Goal: Task Accomplishment & Management: Manage account settings

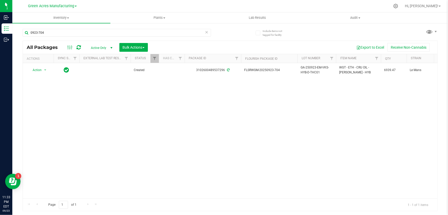
click at [303, 120] on div "Action Action Adjust qty Create package Edit attributes Global inventory Locate…" at bounding box center [230, 130] width 415 height 135
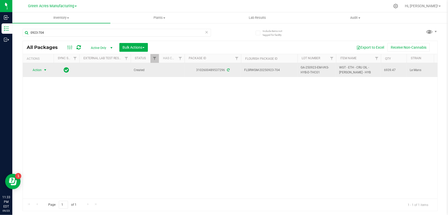
click at [46, 69] on span "select" at bounding box center [45, 70] width 4 height 4
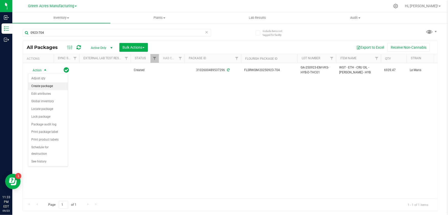
click at [48, 84] on li "Create package" at bounding box center [48, 86] width 40 height 8
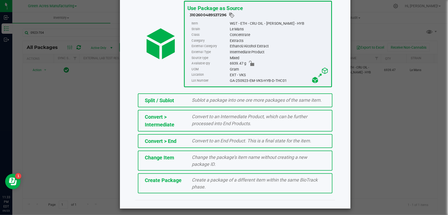
scroll to position [35, 0]
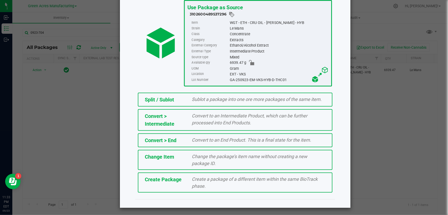
click at [180, 182] on div "Create Package" at bounding box center [164, 179] width 47 height 8
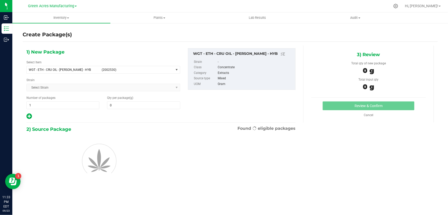
type input "0.0000"
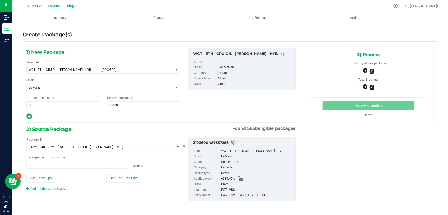
type input "0.0000 g"
click at [148, 71] on span "(2002530)" at bounding box center [137, 70] width 70 height 4
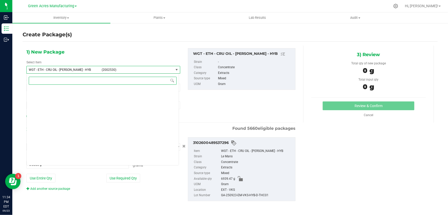
scroll to position [97106, 0]
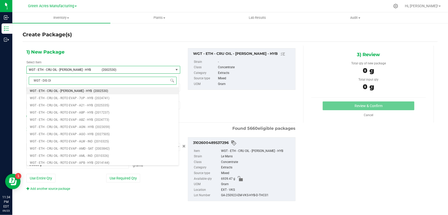
type input "WGT - DIS OIL"
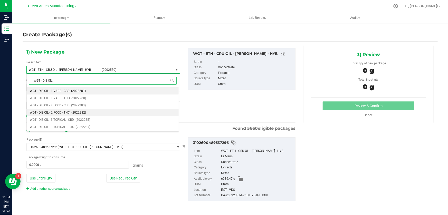
click at [67, 114] on span "WGT - DIS OIL - 2 FOOD - THC" at bounding box center [50, 112] width 40 height 4
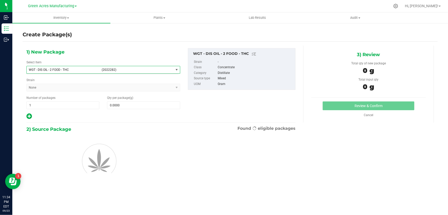
type input "0.0000"
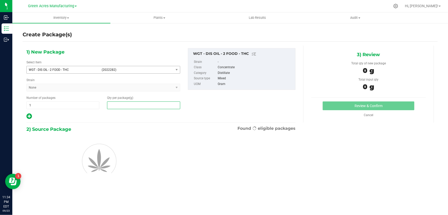
click at [142, 106] on span at bounding box center [143, 105] width 73 height 8
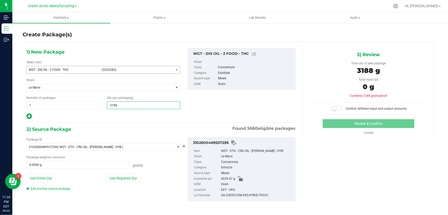
type input "3188.1"
type input "3,188.1000"
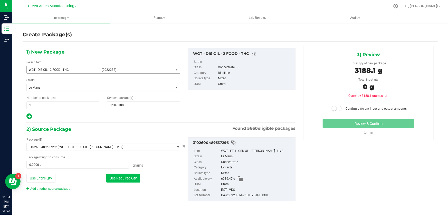
click at [129, 175] on button "Use Required Qty" at bounding box center [123, 177] width 34 height 9
type input "3188.1000 g"
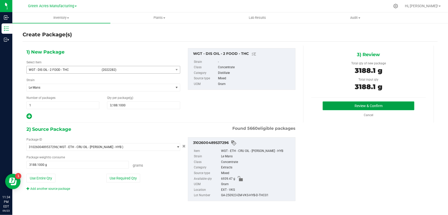
click at [380, 106] on button "Review & Confirm" at bounding box center [369, 105] width 92 height 9
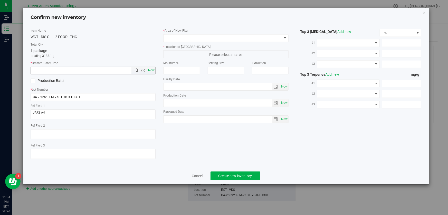
click at [153, 71] on span "Now" at bounding box center [151, 70] width 9 height 7
type input "[DATE] 11:34 PM"
click at [111, 95] on input "GA-250923-EM-VKS-HYB-D-THC01" at bounding box center [93, 97] width 125 height 8
type input "GA-250923-EM-VKS-HYB-D-THC01-D1G"
click at [199, 36] on span at bounding box center [223, 37] width 118 height 7
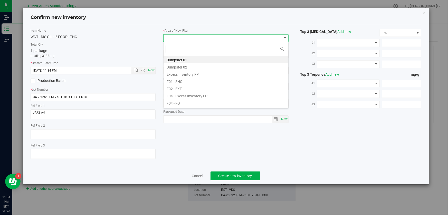
scroll to position [8, 125]
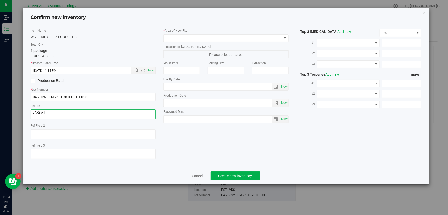
drag, startPoint x: 53, startPoint y: 113, endPoint x: 30, endPoint y: 111, distance: 22.7
click at [31, 111] on textarea at bounding box center [93, 114] width 125 height 10
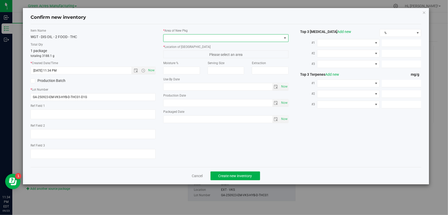
click at [208, 39] on span at bounding box center [223, 37] width 118 height 7
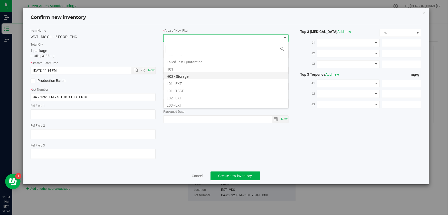
scroll to position [93, 0]
click at [185, 82] on li "L03 - EXT" at bounding box center [226, 80] width 125 height 7
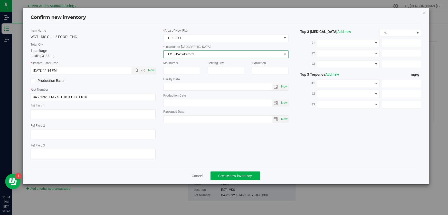
click at [200, 51] on span "EXT - Dehydrator 1" at bounding box center [223, 54] width 118 height 7
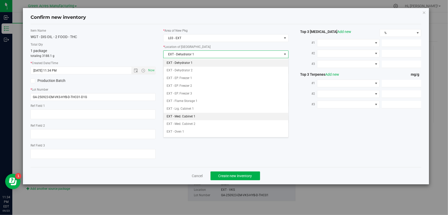
click at [203, 116] on li "EXT - Med. Cabinet 1" at bounding box center [226, 117] width 125 height 8
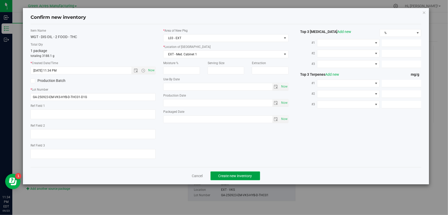
click at [246, 174] on span "Create new inventory" at bounding box center [236, 175] width 34 height 4
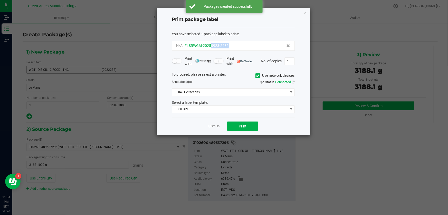
drag, startPoint x: 232, startPoint y: 46, endPoint x: 211, endPoint y: 48, distance: 20.9
click at [211, 48] on div "N/A FLSRWGM-20250923-2485" at bounding box center [233, 45] width 114 height 5
copy span "0923-2485"
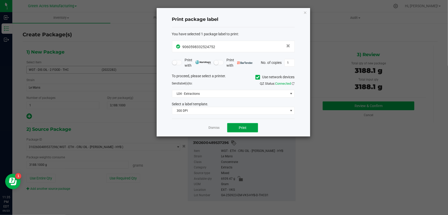
click at [244, 128] on span "Print" at bounding box center [243, 127] width 8 height 4
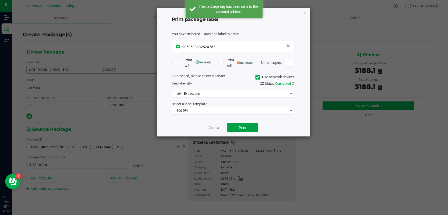
click at [244, 128] on span "Print" at bounding box center [243, 127] width 8 height 4
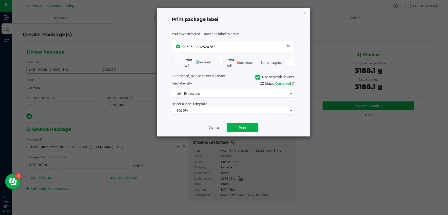
click at [213, 127] on link "Dismiss" at bounding box center [214, 127] width 11 height 4
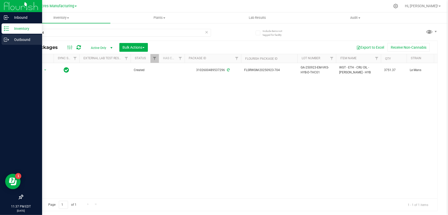
click at [21, 40] on p "Outbound" at bounding box center [24, 39] width 31 height 6
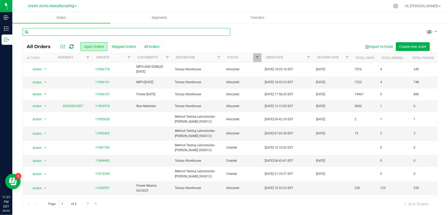
click at [50, 34] on input "text" at bounding box center [127, 32] width 208 height 8
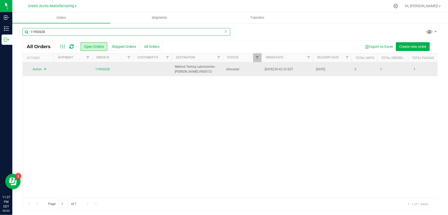
type input "11992628"
click at [43, 69] on span "select" at bounding box center [45, 69] width 6 height 7
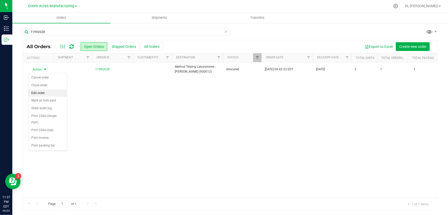
click at [47, 92] on li "Edit order" at bounding box center [47, 93] width 39 height 8
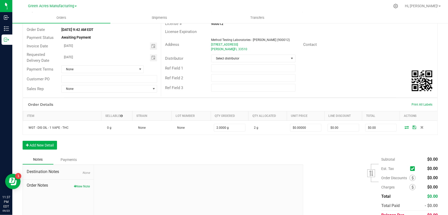
scroll to position [46, 0]
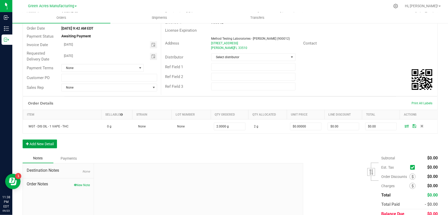
click at [47, 139] on button "Add New Detail" at bounding box center [40, 143] width 34 height 9
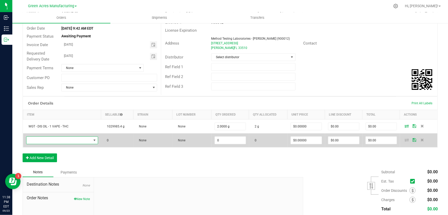
click at [92, 138] on span "NO DATA FOUND" at bounding box center [94, 139] width 6 height 7
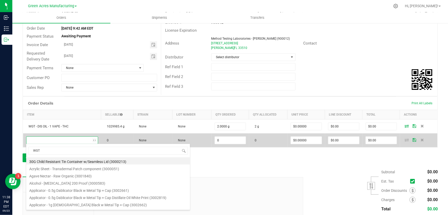
scroll to position [8, 71]
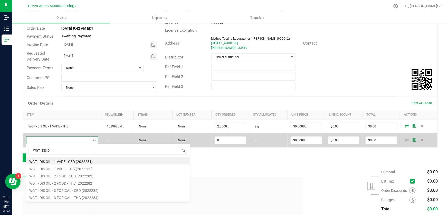
type input "WGT - DIS OIL"
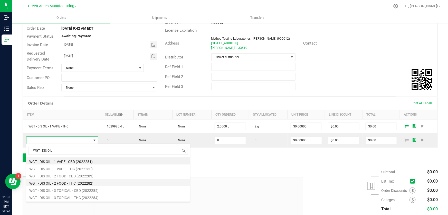
click at [68, 183] on li "WGT - DIS OIL - 2 FOOD - THC (2022282)" at bounding box center [108, 182] width 164 height 7
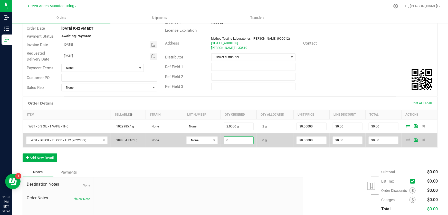
click at [227, 139] on input "0" at bounding box center [238, 139] width 29 height 7
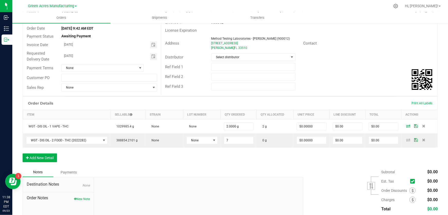
type input "7.0000 g"
click at [355, 172] on div "Subtotal $0.00 Est. Tax" at bounding box center [369, 199] width 138 height 65
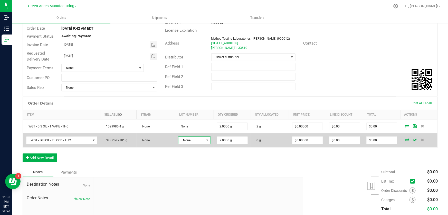
click at [206, 141] on span at bounding box center [207, 139] width 6 height 7
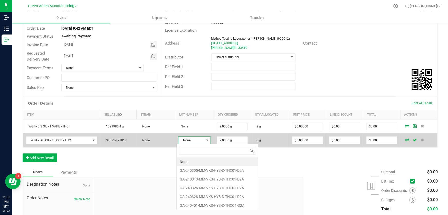
scroll to position [8, 32]
click at [206, 141] on span at bounding box center [207, 139] width 6 height 7
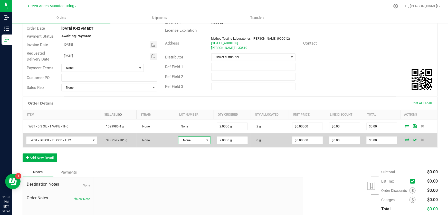
click at [405, 139] on icon at bounding box center [407, 139] width 4 height 3
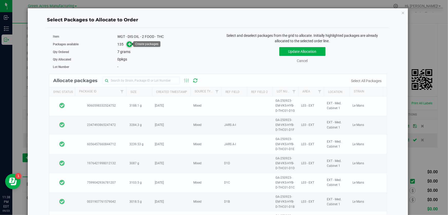
click at [128, 44] on icon at bounding box center [130, 44] width 4 height 4
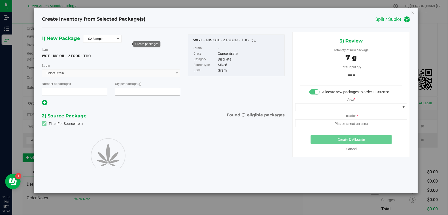
type input "1"
type input "7.0000"
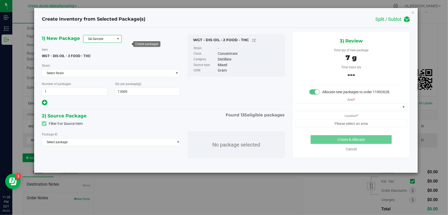
click at [119, 39] on span at bounding box center [118, 39] width 4 height 4
click at [107, 62] on li "R&D Sample" at bounding box center [102, 61] width 38 height 7
click at [120, 141] on span "Select package" at bounding box center [108, 141] width 132 height 7
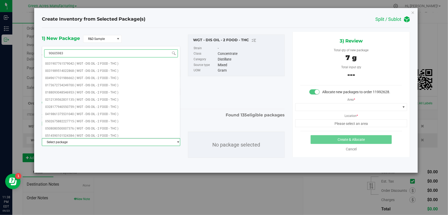
type input "906059833"
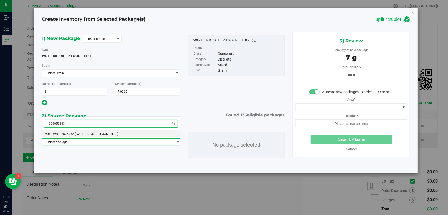
click at [124, 132] on li "9060598332524752 ( WGT - DIS OIL - 2 FOOD - THC )" at bounding box center [111, 133] width 138 height 7
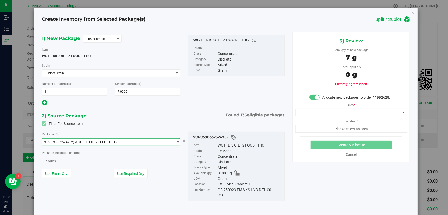
scroll to position [884, 0]
click at [119, 174] on button "Use Required Qty" at bounding box center [131, 173] width 34 height 9
type input "7.0000 g"
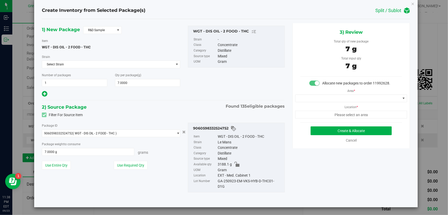
scroll to position [0, 0]
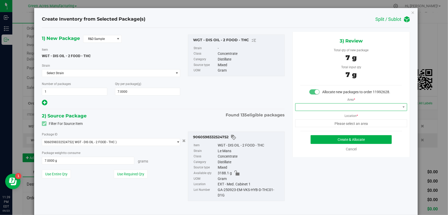
click at [358, 104] on span at bounding box center [348, 106] width 105 height 7
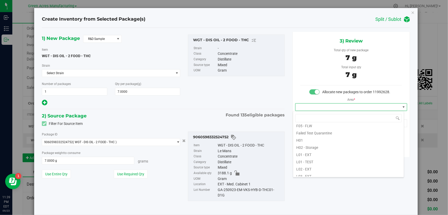
scroll to position [70, 0]
click at [316, 173] on li "L03 - EXT" at bounding box center [348, 173] width 111 height 7
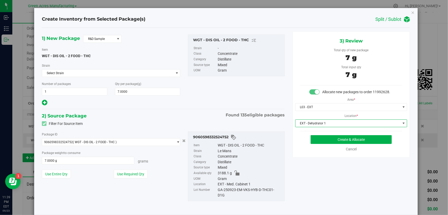
click at [325, 122] on span "EXT - Dehydrator 1" at bounding box center [348, 122] width 105 height 7
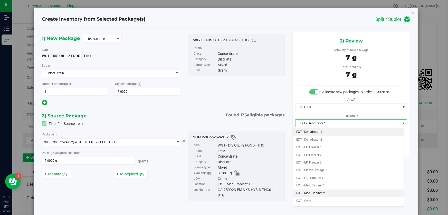
click at [330, 195] on li "EXT - Med. Cabinet 2" at bounding box center [348, 193] width 111 height 8
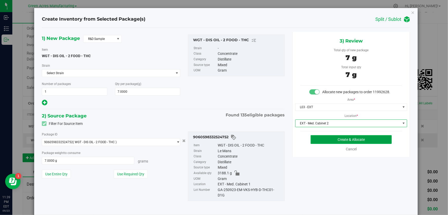
click at [332, 139] on button "Create & Allocate" at bounding box center [351, 139] width 81 height 9
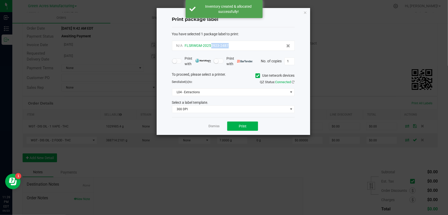
drag, startPoint x: 234, startPoint y: 46, endPoint x: 211, endPoint y: 48, distance: 22.7
click at [211, 48] on div "N/A FLSRWGM-20250923-2487" at bounding box center [233, 45] width 114 height 5
copy span "0923-2487"
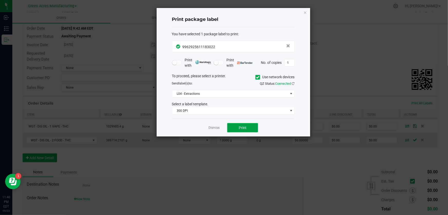
click at [245, 127] on span "Print" at bounding box center [243, 127] width 8 height 4
click at [213, 128] on link "Dismiss" at bounding box center [214, 127] width 11 height 4
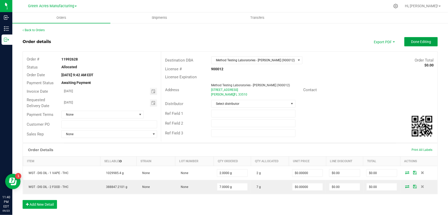
click at [413, 41] on span "Done Editing" at bounding box center [421, 42] width 20 height 4
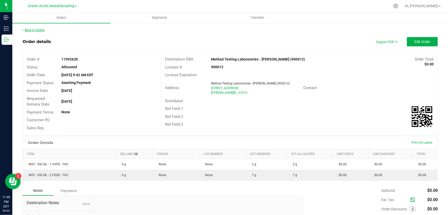
click at [38, 29] on link "Back to Orders" at bounding box center [34, 30] width 22 height 4
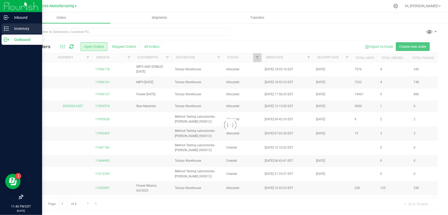
click at [14, 30] on p "Inventory" at bounding box center [24, 28] width 31 height 6
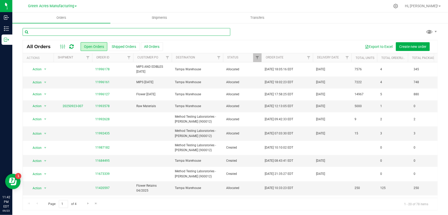
click at [83, 32] on input "text" at bounding box center [127, 32] width 208 height 8
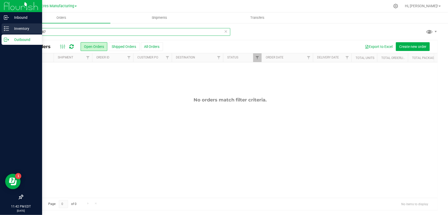
type input "0923-2487"
click at [8, 31] on icon at bounding box center [6, 28] width 5 height 5
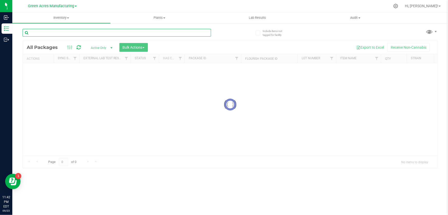
click at [63, 32] on input "text" at bounding box center [117, 33] width 189 height 8
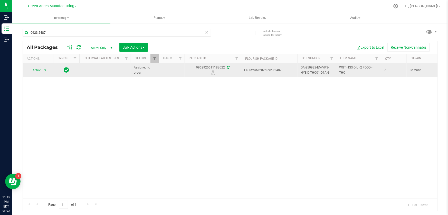
click at [46, 71] on span "select" at bounding box center [45, 70] width 4 height 4
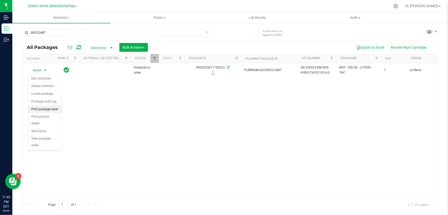
click at [58, 108] on li "Print package label" at bounding box center [44, 109] width 33 height 8
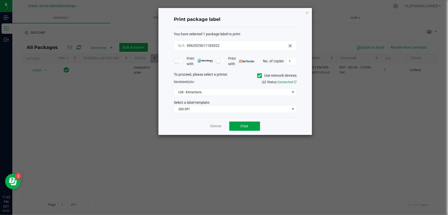
click at [255, 124] on button "Print" at bounding box center [244, 125] width 31 height 9
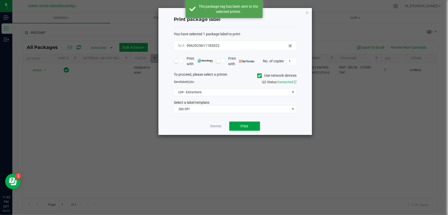
click at [255, 124] on button "Print" at bounding box center [244, 125] width 31 height 9
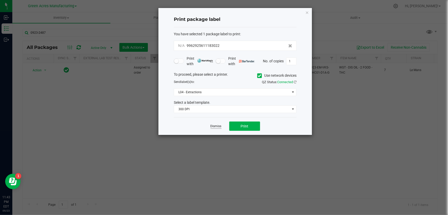
click at [221, 127] on link "Dismiss" at bounding box center [216, 126] width 11 height 4
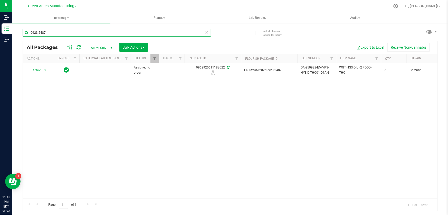
click at [72, 31] on input "0923-2487" at bounding box center [117, 33] width 189 height 8
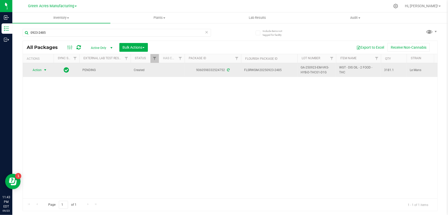
click at [42, 70] on span "select" at bounding box center [45, 69] width 6 height 7
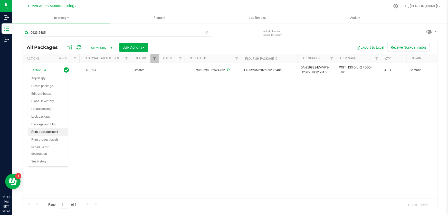
click at [52, 133] on li "Print package label" at bounding box center [48, 132] width 40 height 8
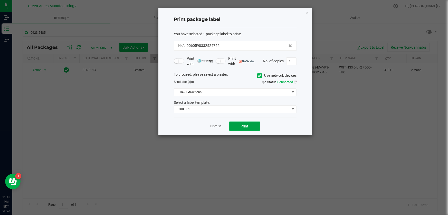
click at [246, 126] on span "Print" at bounding box center [245, 126] width 8 height 4
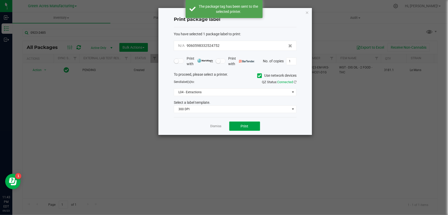
click at [246, 126] on span "Print" at bounding box center [245, 126] width 8 height 4
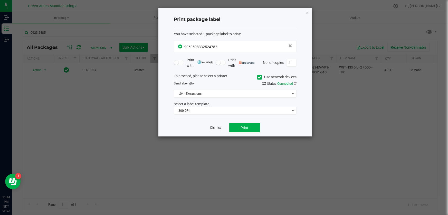
click at [217, 126] on link "Dismiss" at bounding box center [216, 127] width 11 height 4
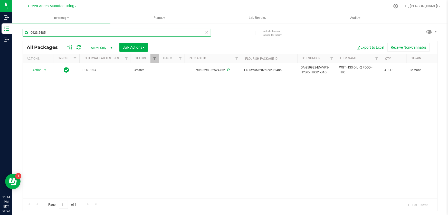
click at [66, 29] on input "0923-2485" at bounding box center [117, 33] width 189 height 8
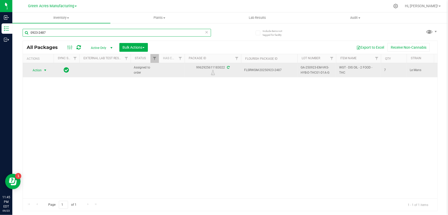
type input "0923-2487"
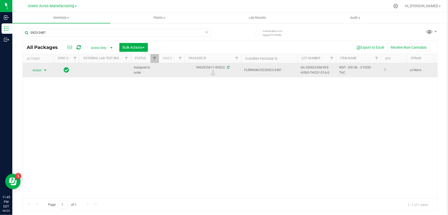
click at [47, 69] on span "select" at bounding box center [45, 70] width 4 height 4
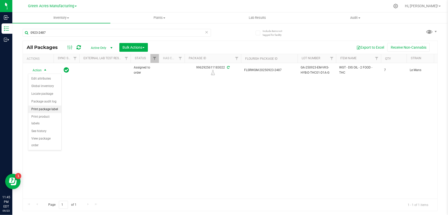
click at [56, 111] on li "Print package label" at bounding box center [44, 109] width 33 height 8
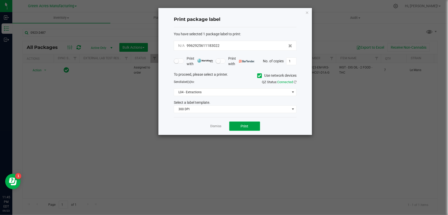
click at [236, 127] on button "Print" at bounding box center [244, 125] width 31 height 9
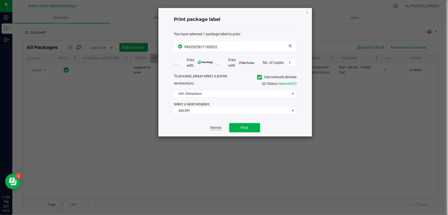
click at [219, 128] on link "Dismiss" at bounding box center [216, 127] width 11 height 4
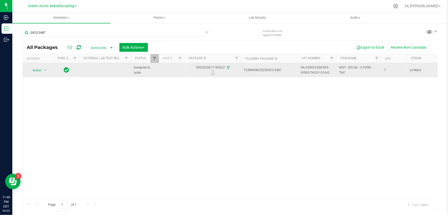
drag, startPoint x: 281, startPoint y: 71, endPoint x: 242, endPoint y: 73, distance: 39.1
click at [242, 73] on td "FLSRWGM-20250923-2487" at bounding box center [269, 70] width 57 height 14
copy span "FLSRWGM-20250923-2487"
drag, startPoint x: 333, startPoint y: 73, endPoint x: 297, endPoint y: 66, distance: 36.6
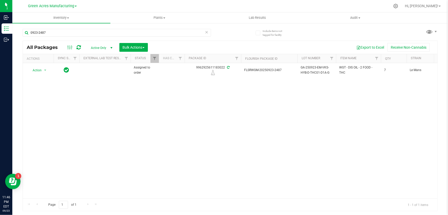
copy tr "GA-250923-EM-VKS-HYB-D-THC01-D1A-G"
